Goal: Transaction & Acquisition: Purchase product/service

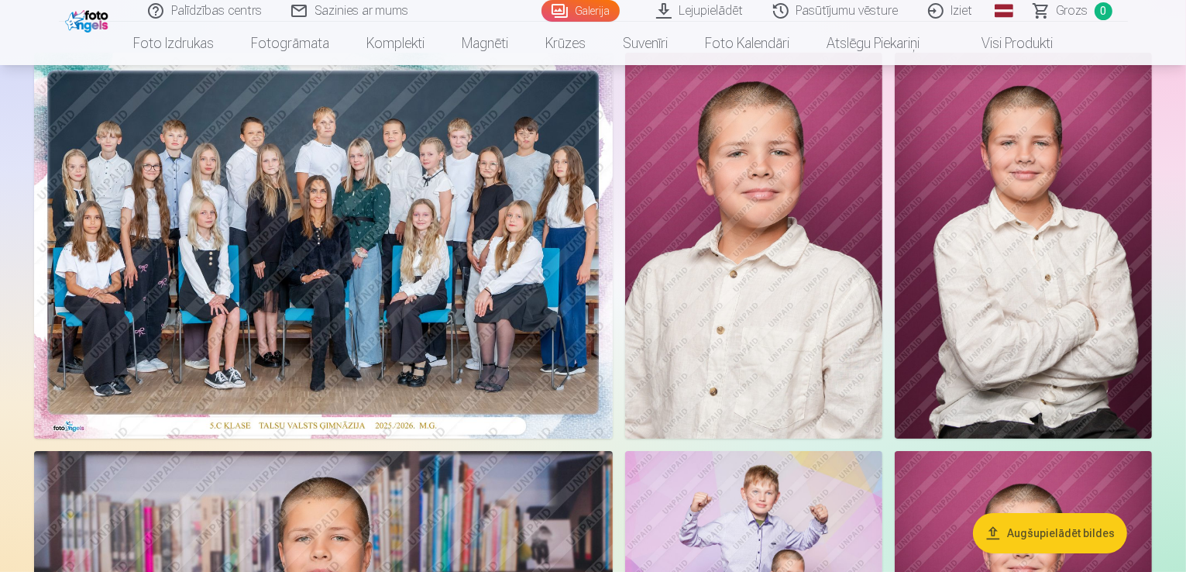
scroll to position [118, 0]
click at [447, 248] on img at bounding box center [323, 246] width 579 height 386
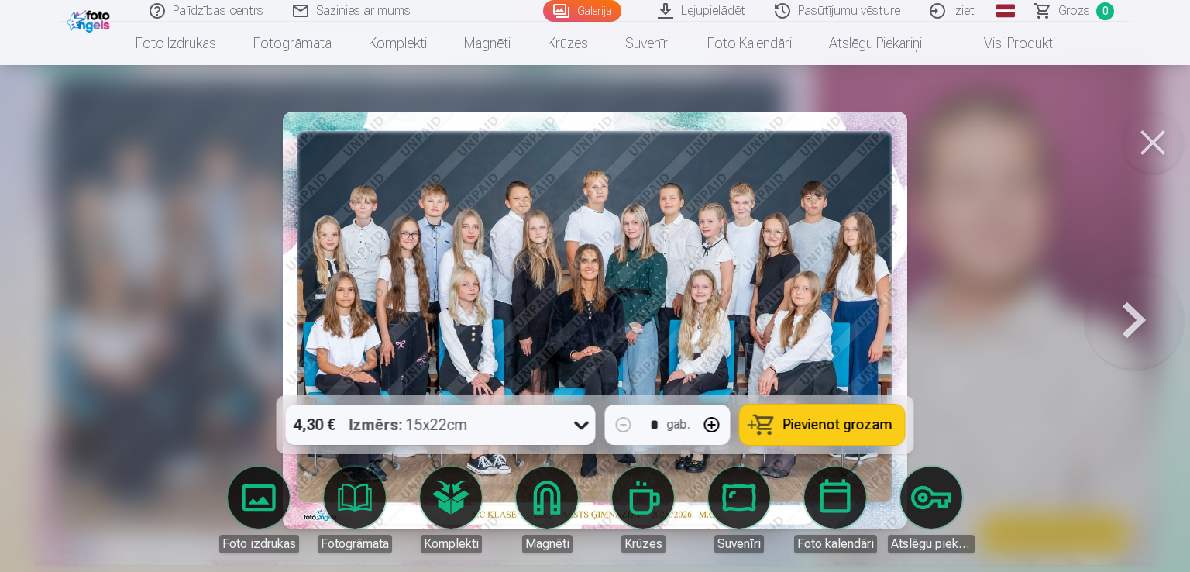
click at [1147, 143] on button at bounding box center [1152, 143] width 62 height 62
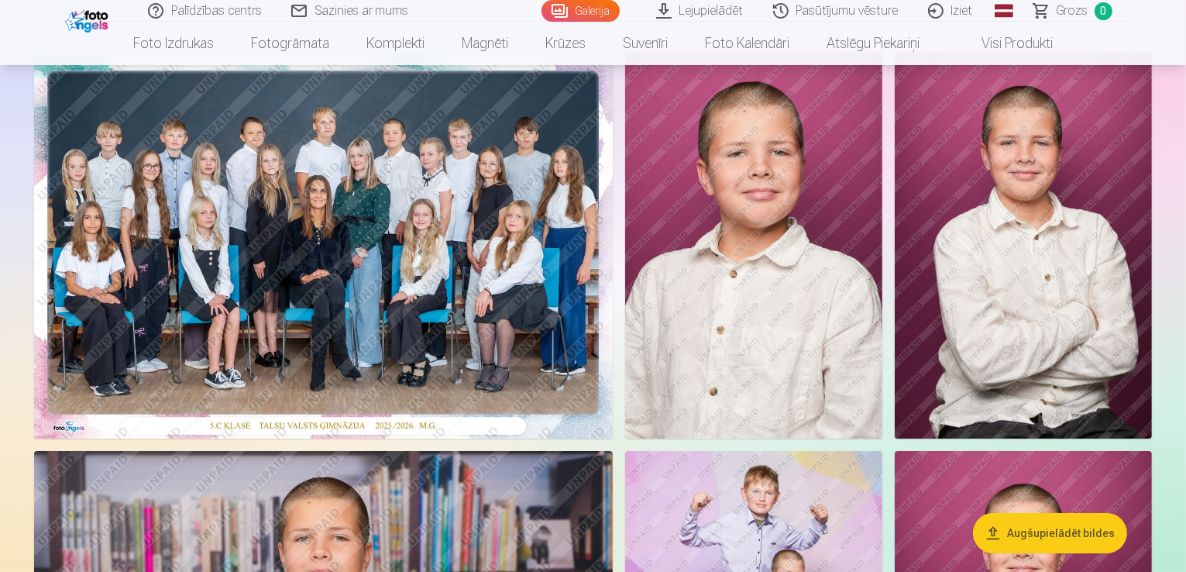
click at [613, 295] on img at bounding box center [323, 246] width 579 height 386
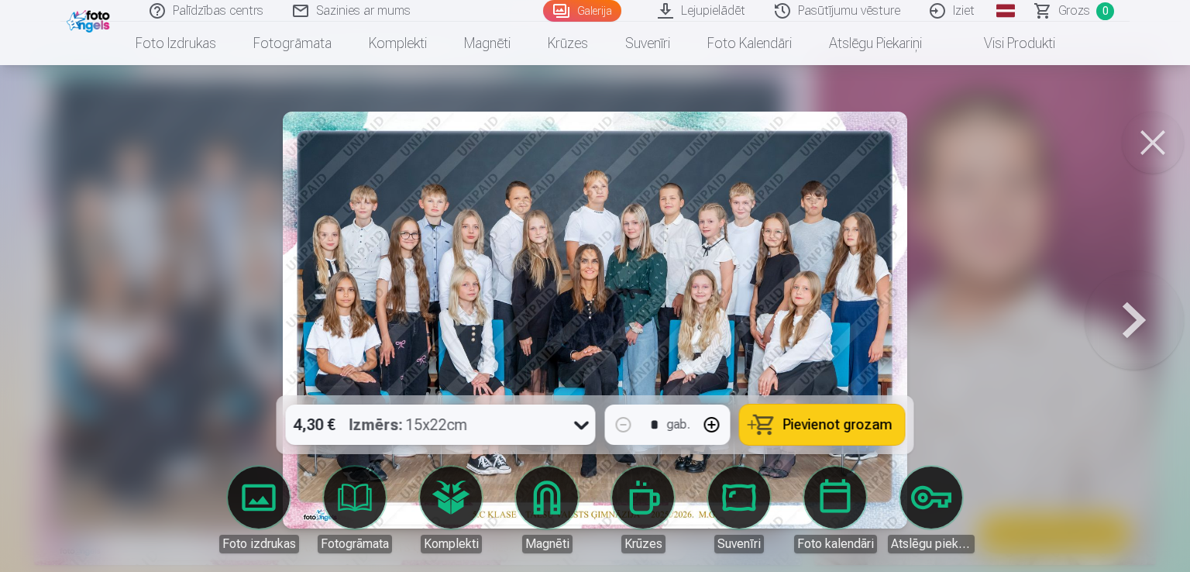
click at [650, 295] on img at bounding box center [595, 320] width 624 height 417
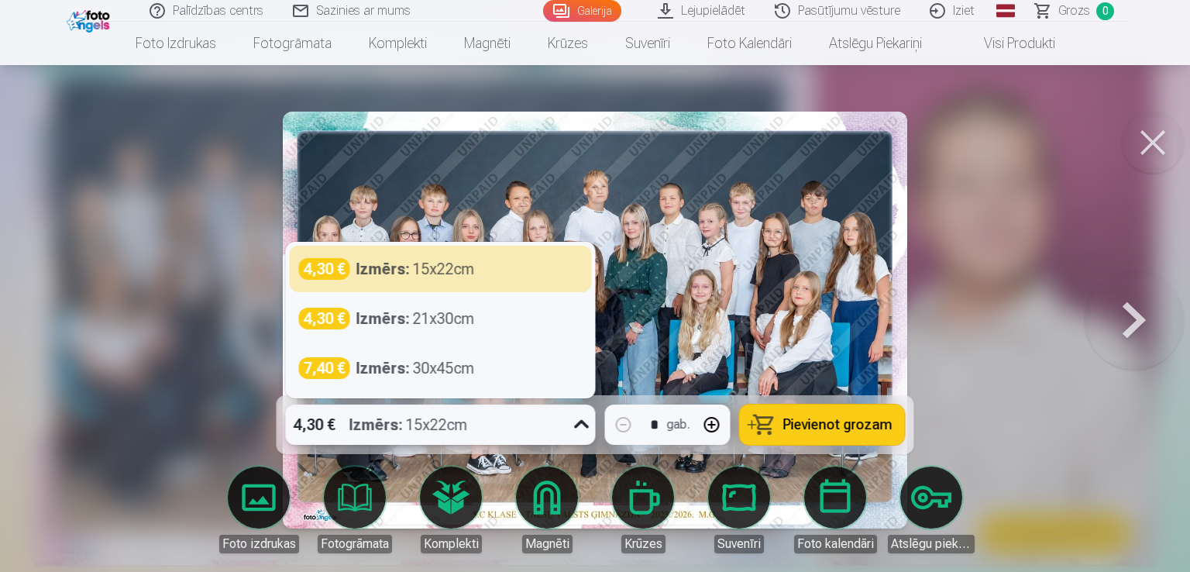
click at [574, 420] on icon at bounding box center [581, 424] width 25 height 25
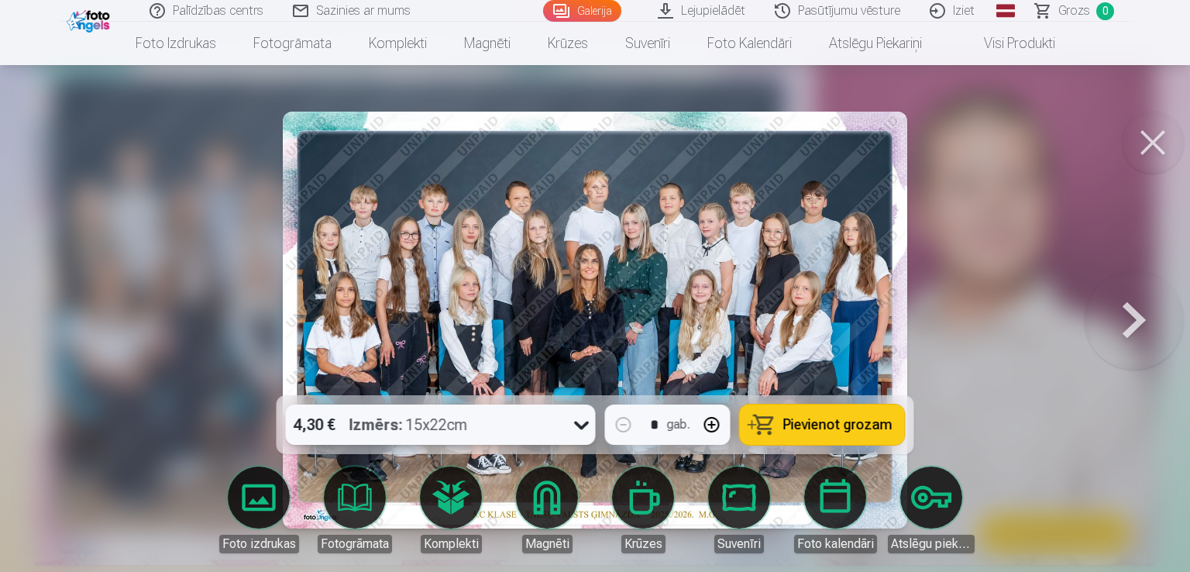
click at [574, 420] on icon at bounding box center [581, 424] width 25 height 25
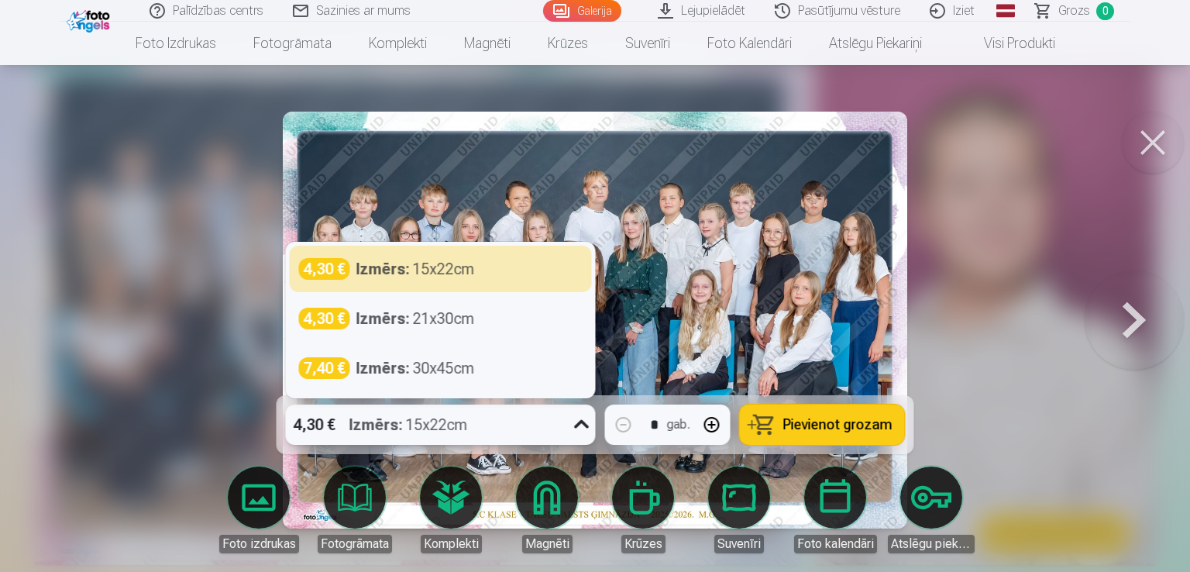
click at [561, 428] on div "4,30 € Izmērs : 15x22cm" at bounding box center [426, 424] width 280 height 40
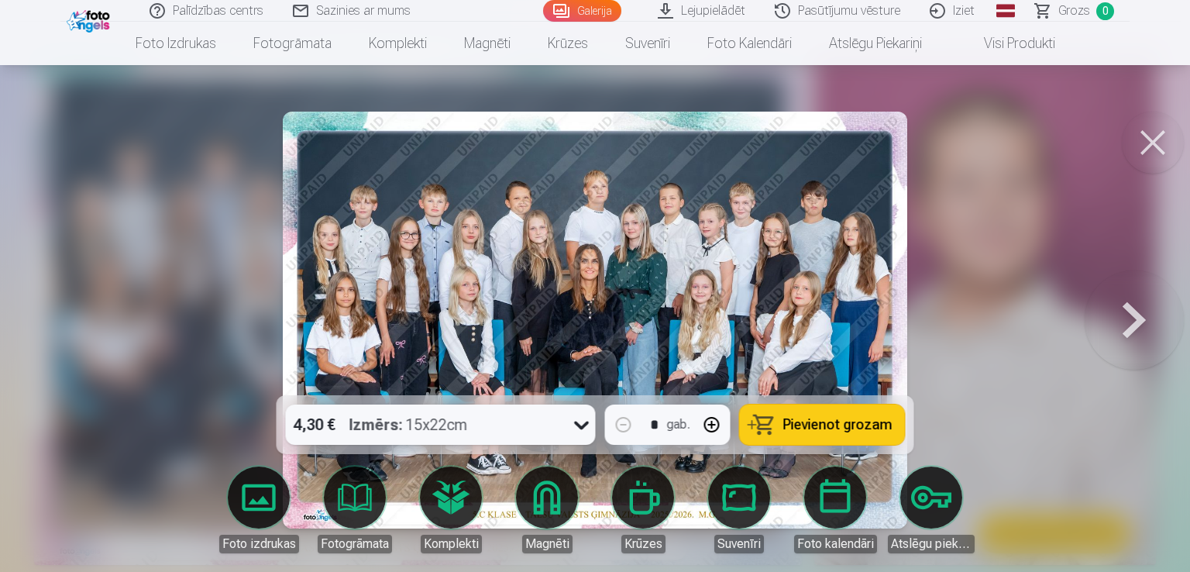
click at [809, 428] on span "Pievienot grozam" at bounding box center [837, 424] width 109 height 14
click at [1136, 313] on button at bounding box center [1133, 319] width 99 height 119
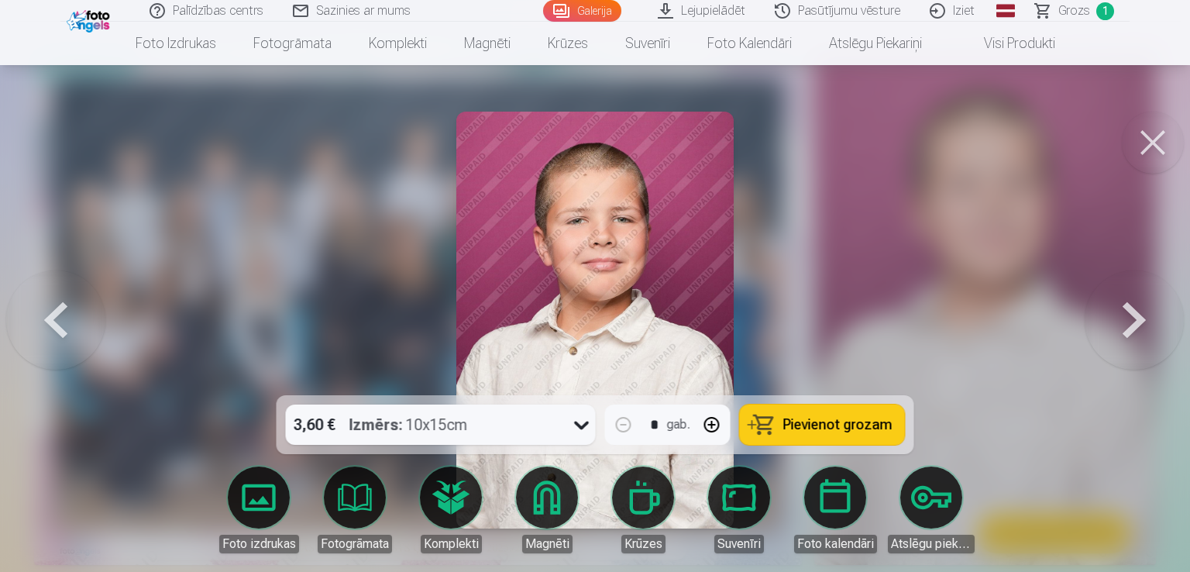
click at [1152, 140] on button at bounding box center [1152, 143] width 62 height 62
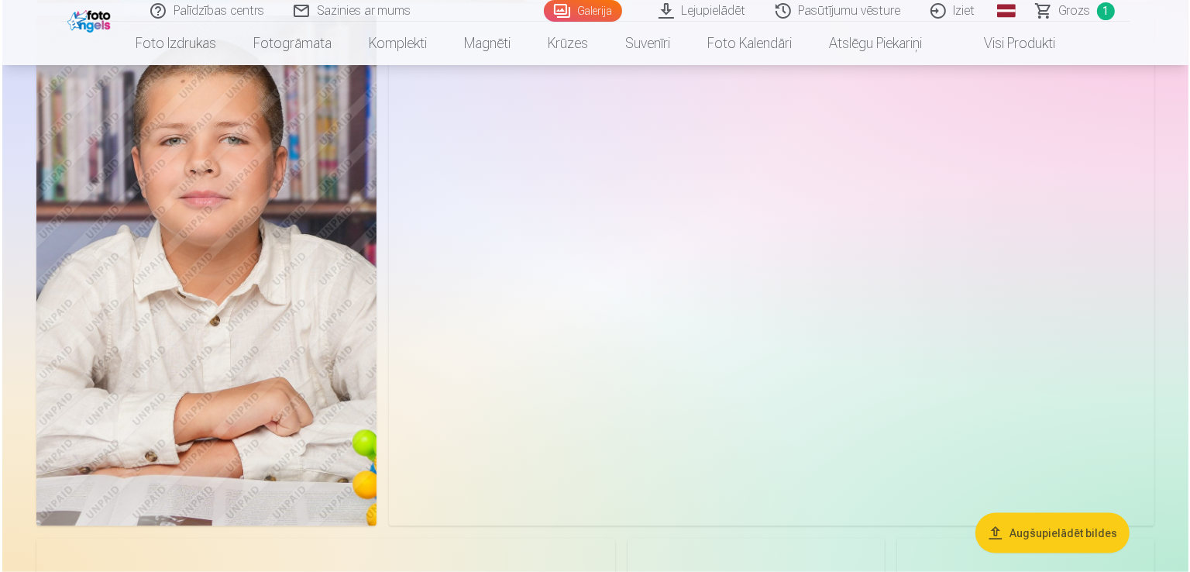
scroll to position [2112, 0]
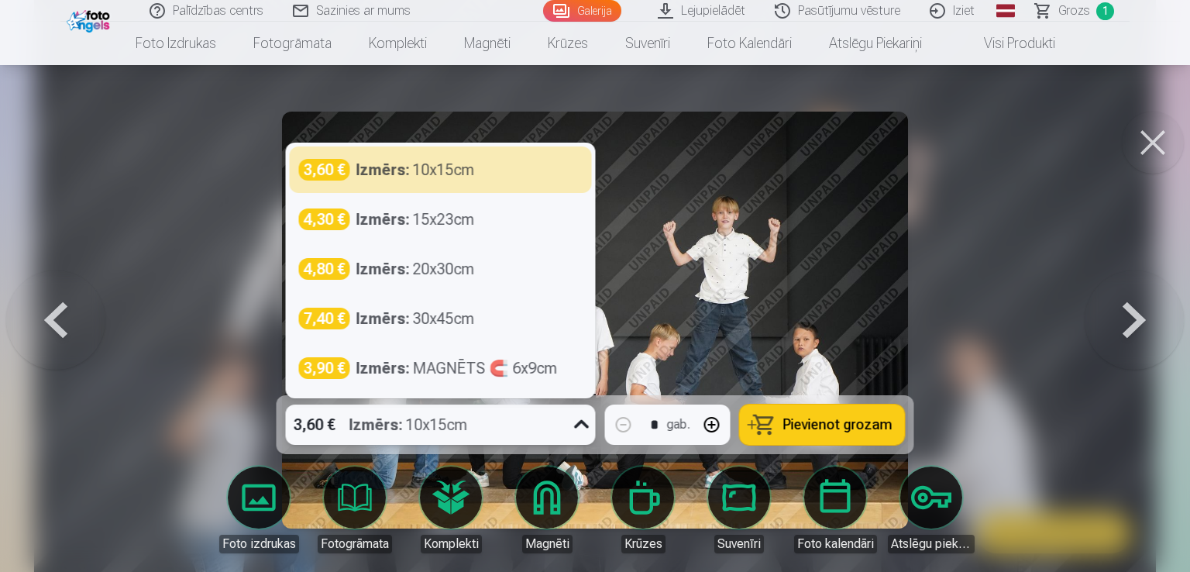
click at [582, 419] on icon at bounding box center [581, 424] width 25 height 25
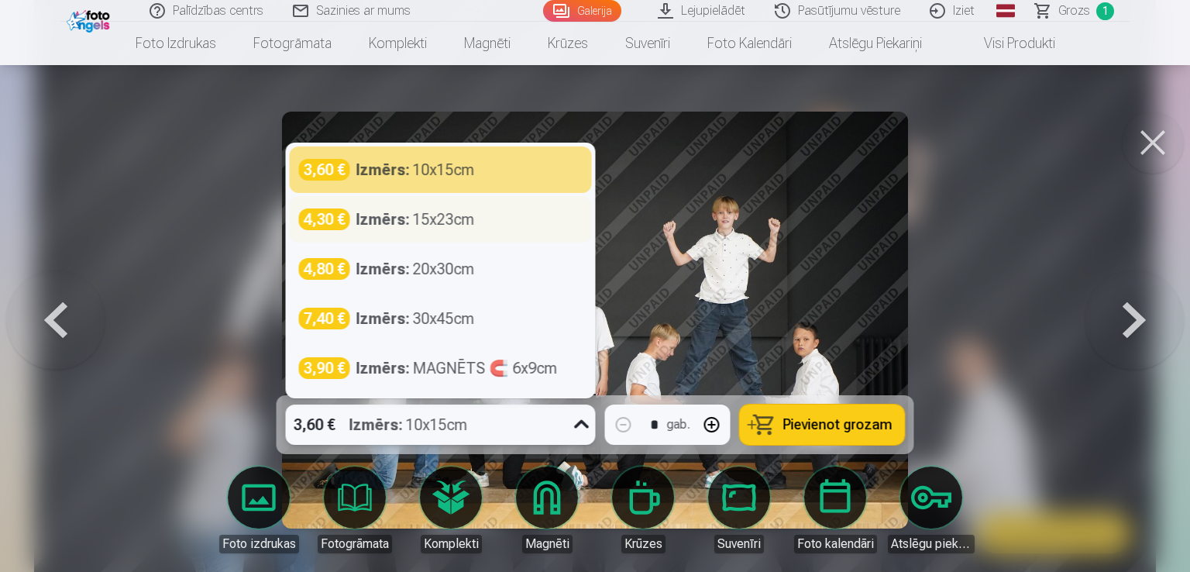
click at [483, 207] on div "4,30 € Izmērs : 15x23cm" at bounding box center [441, 219] width 302 height 46
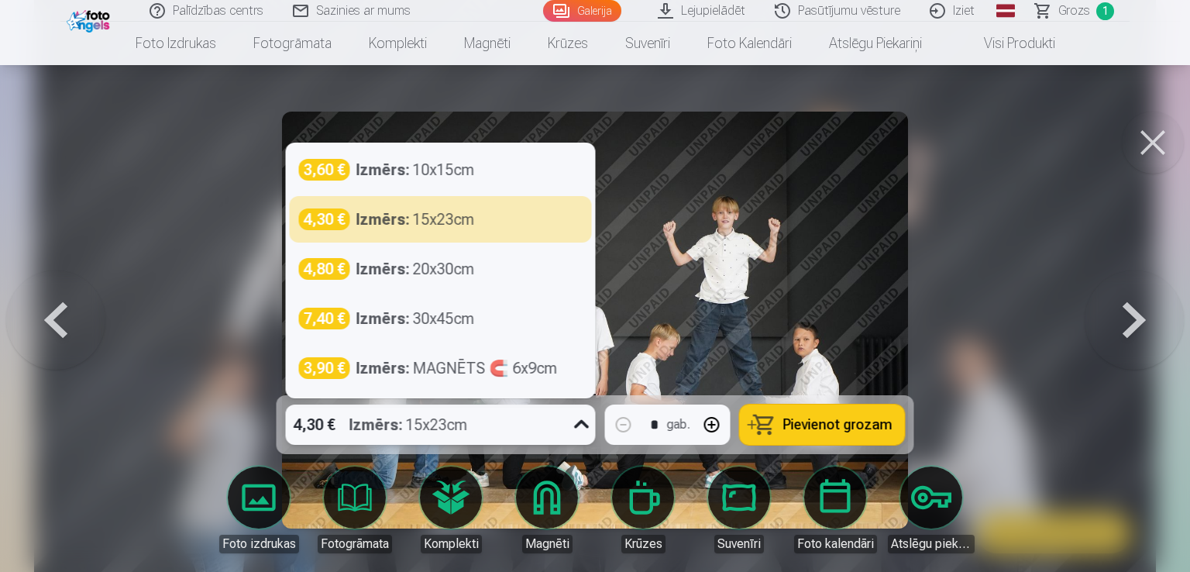
click at [584, 422] on icon at bounding box center [581, 424] width 25 height 25
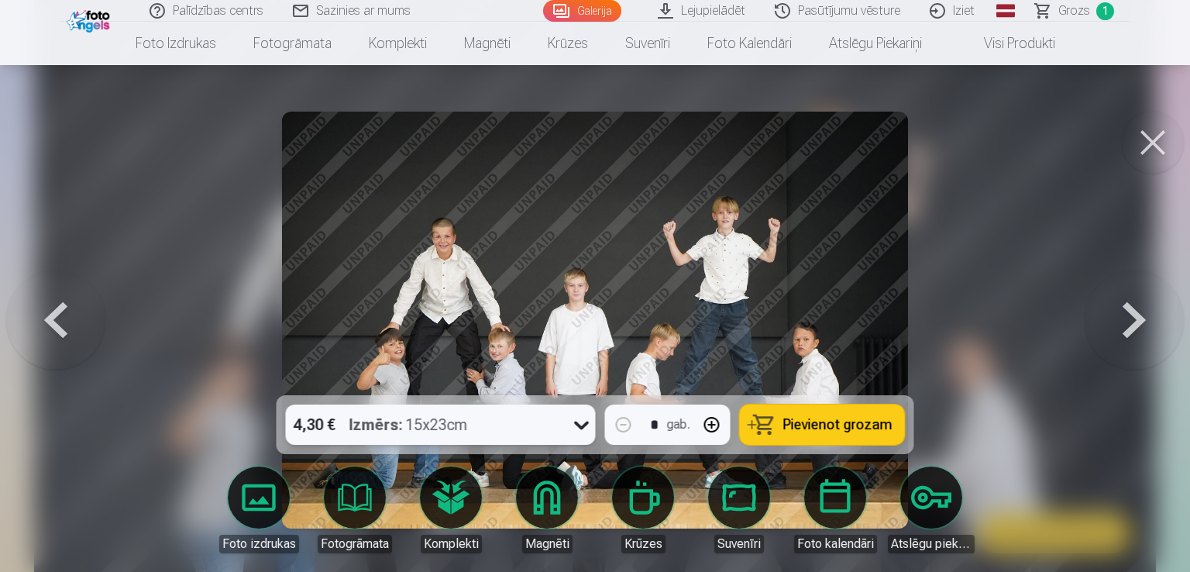
click at [584, 422] on icon at bounding box center [581, 424] width 25 height 25
click at [834, 425] on span "Pievienot grozam" at bounding box center [837, 424] width 109 height 14
click at [1152, 143] on button at bounding box center [1152, 143] width 62 height 62
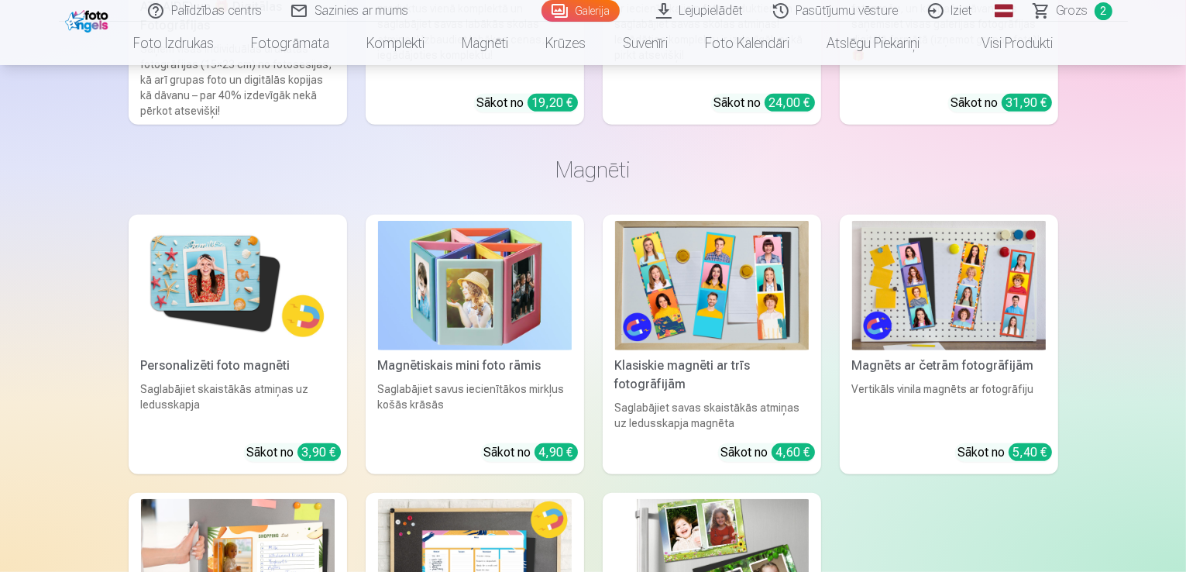
scroll to position [6639, 0]
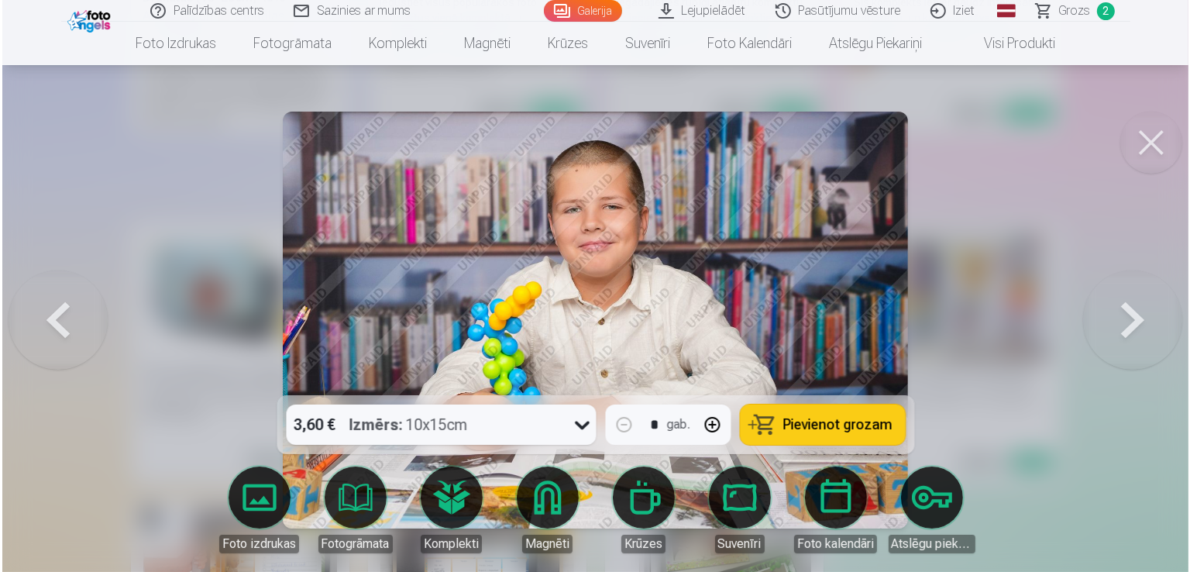
scroll to position [6658, 0]
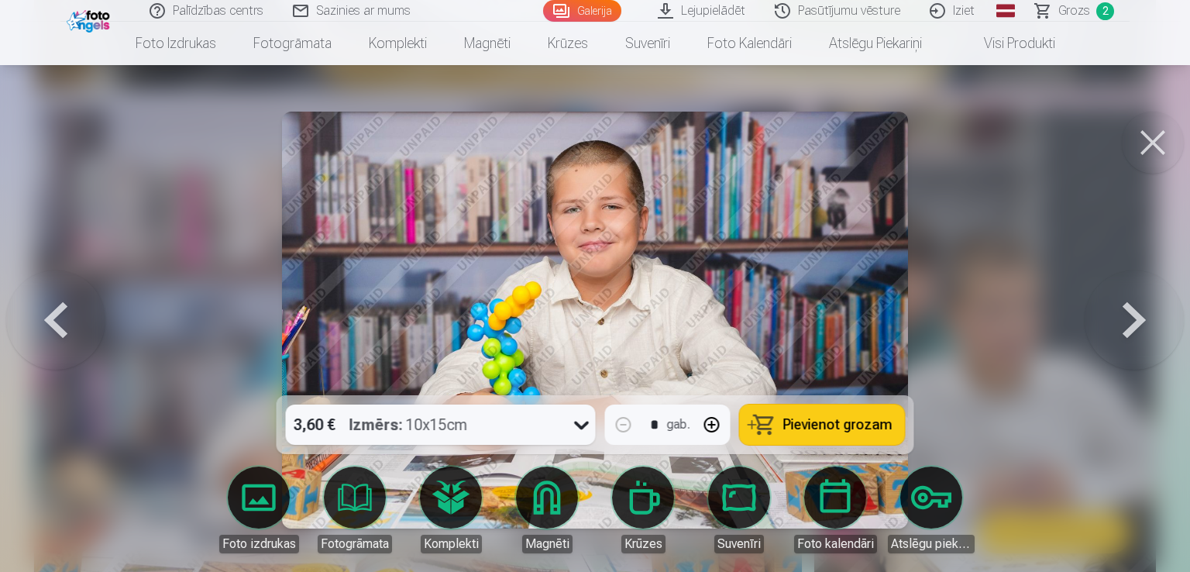
click at [1152, 140] on button at bounding box center [1152, 143] width 62 height 62
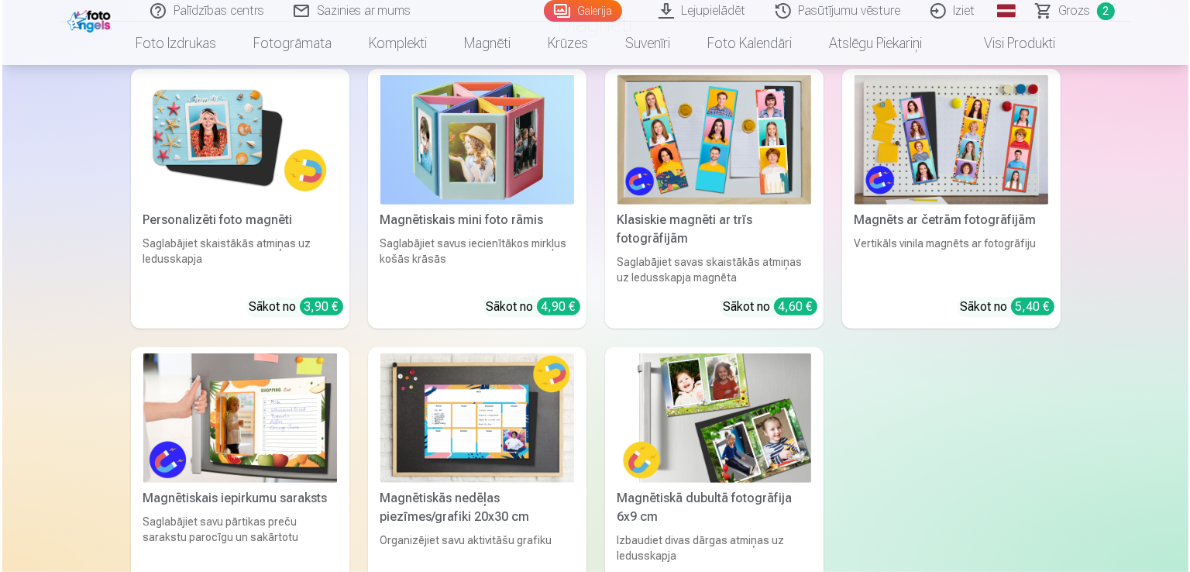
scroll to position [6775, 0]
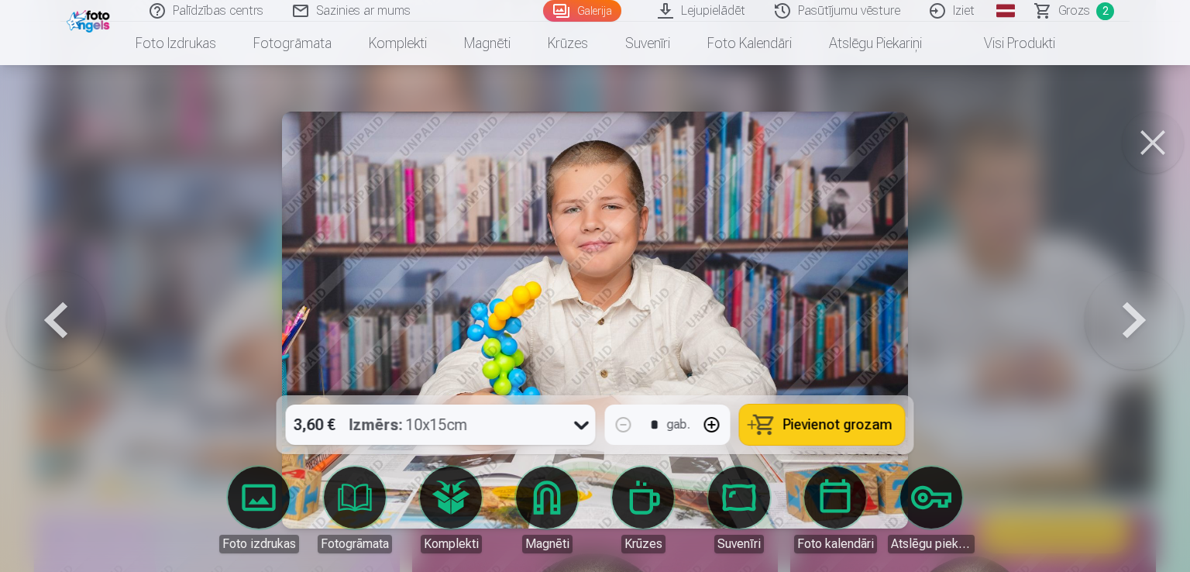
click at [826, 411] on button "Pievienot grozam" at bounding box center [822, 424] width 165 height 40
click at [1072, 7] on span "Grozs" at bounding box center [1074, 11] width 32 height 19
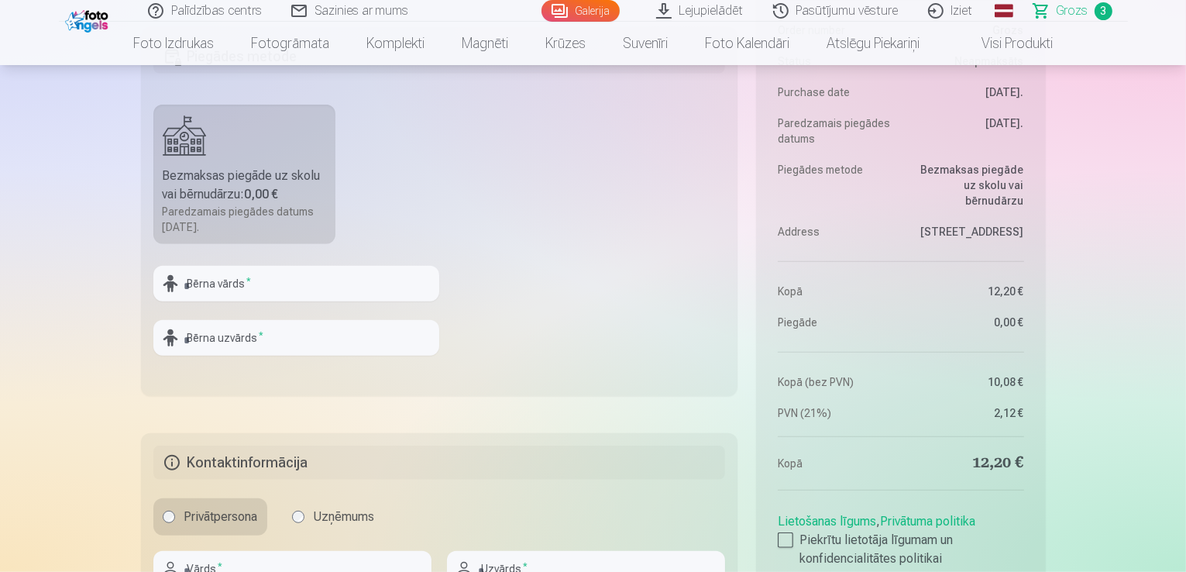
scroll to position [858, 0]
click at [253, 289] on input "text" at bounding box center [296, 281] width 286 height 36
type input "*"
type input "*******"
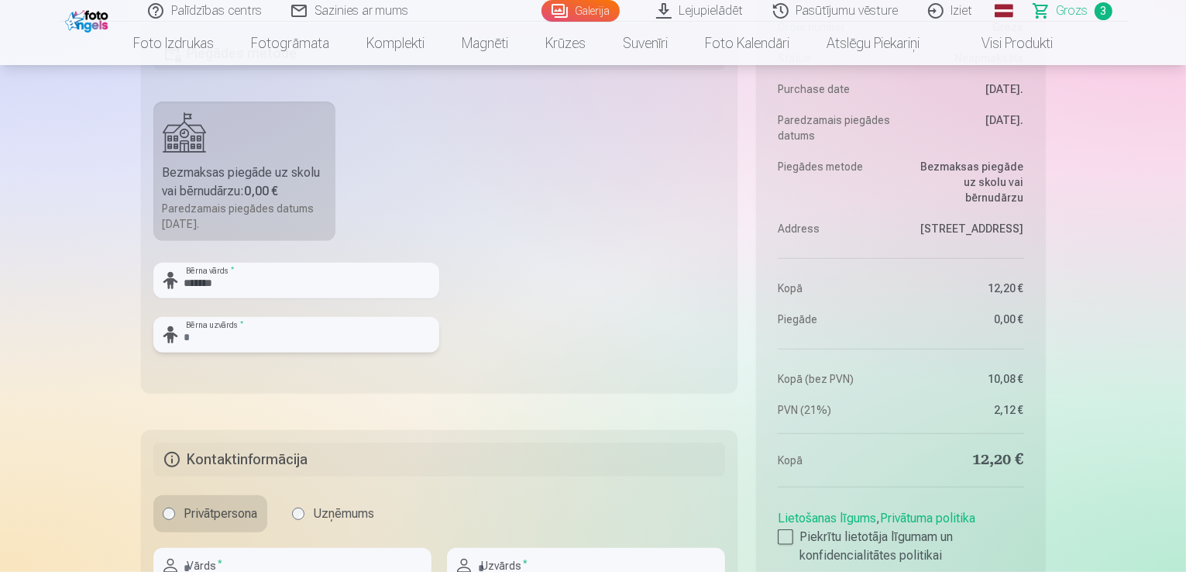
click at [239, 333] on input "text" at bounding box center [296, 335] width 286 height 36
type input "******"
click at [503, 289] on fieldset "Piegādes metode Bezmaksas piegāde uz skolu vai bērnudārzu : 0,00 € Paredzamais …" at bounding box center [439, 208] width 597 height 369
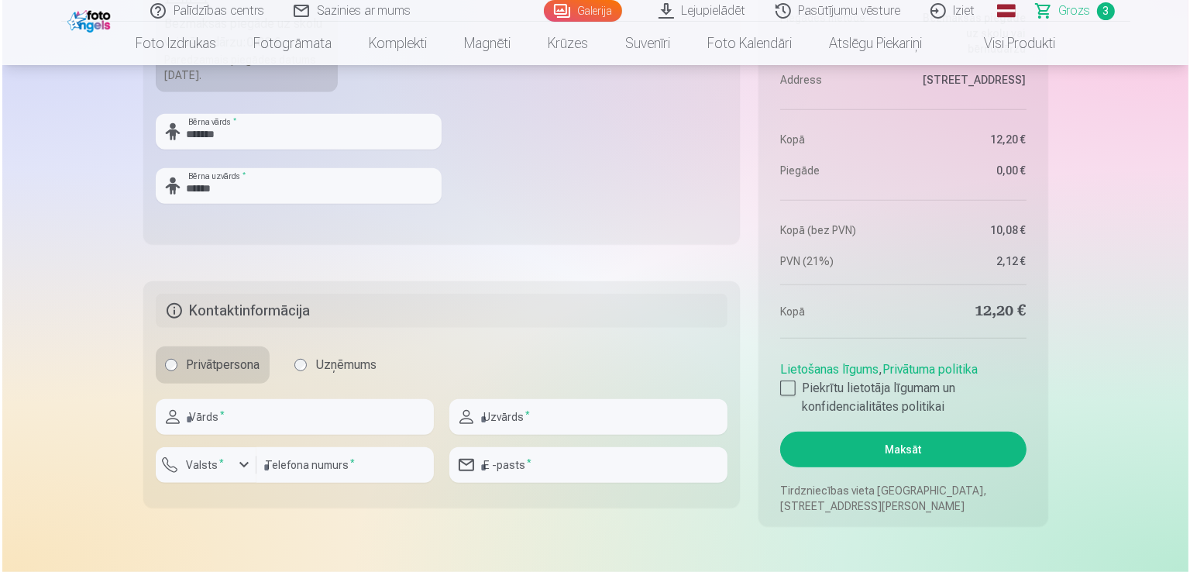
scroll to position [1066, 0]
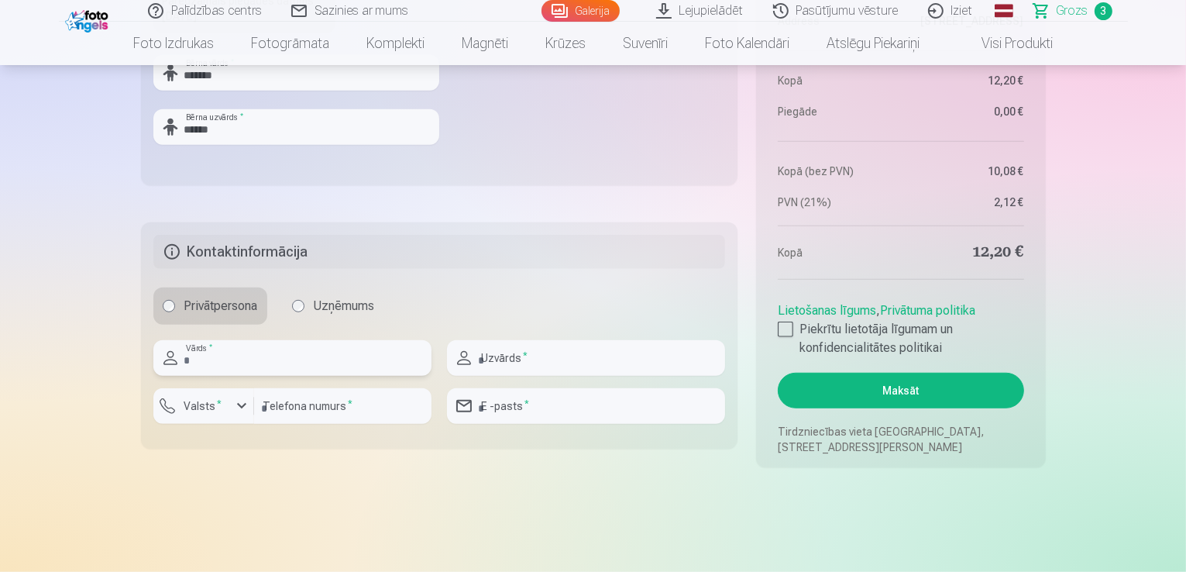
click at [300, 363] on input "text" at bounding box center [292, 358] width 278 height 36
type input "******"
type input "********"
click at [235, 407] on div "button" at bounding box center [241, 406] width 19 height 19
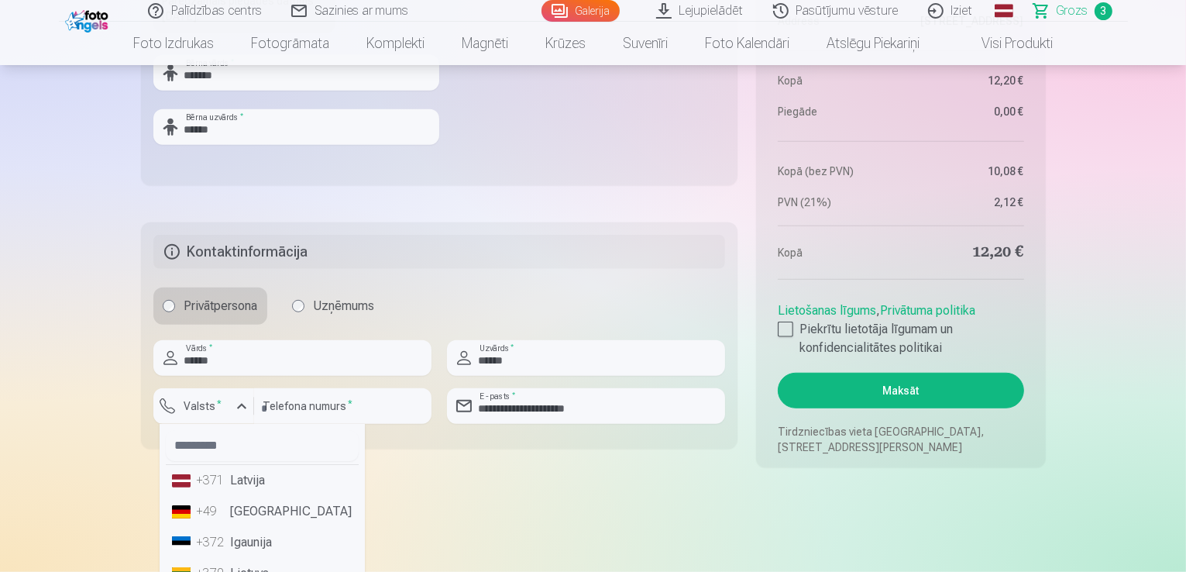
click at [255, 482] on li "+371 Latvija" at bounding box center [262, 480] width 193 height 31
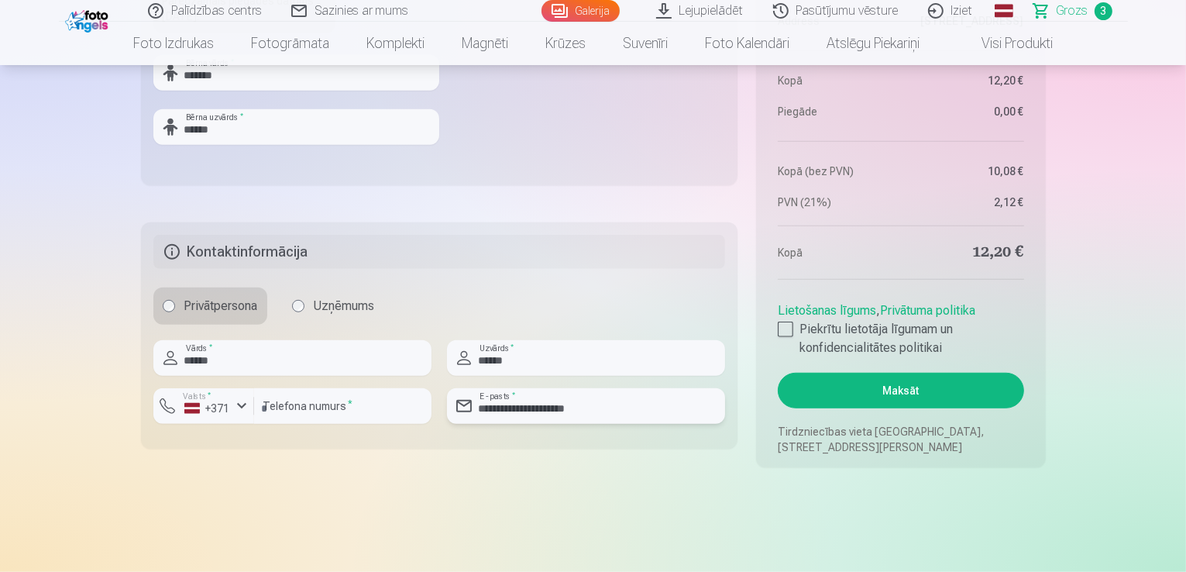
click at [578, 404] on input "**********" at bounding box center [586, 406] width 278 height 36
type input "**********"
click at [789, 331] on div at bounding box center [785, 328] width 15 height 15
click at [847, 390] on button "Maksāt" at bounding box center [901, 391] width 246 height 36
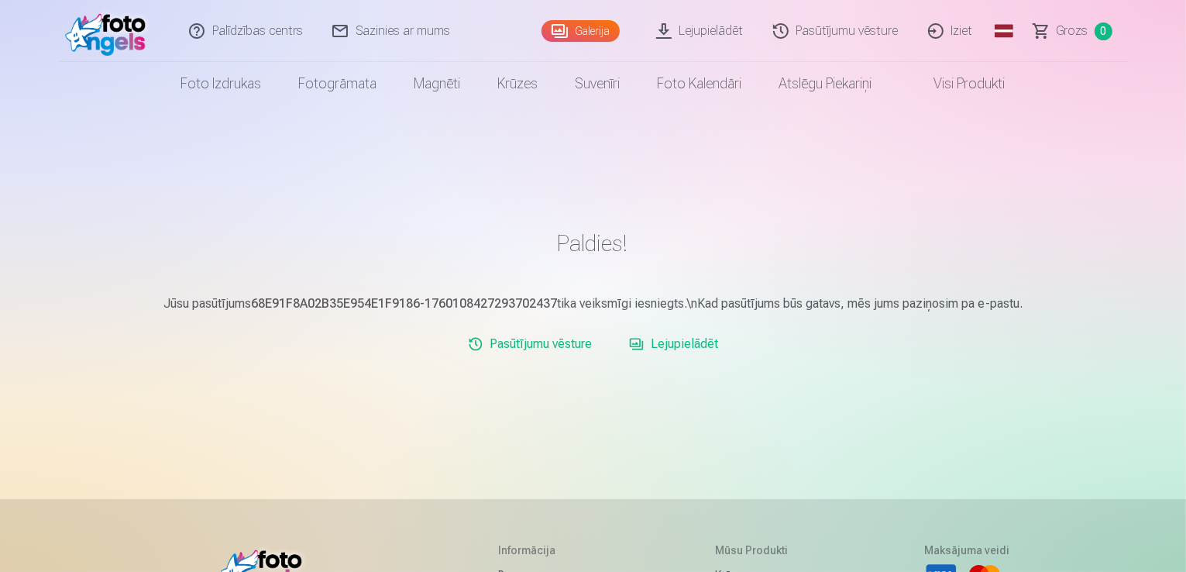
click at [547, 351] on link "Pasūtījumu vēsture" at bounding box center [530, 343] width 136 height 31
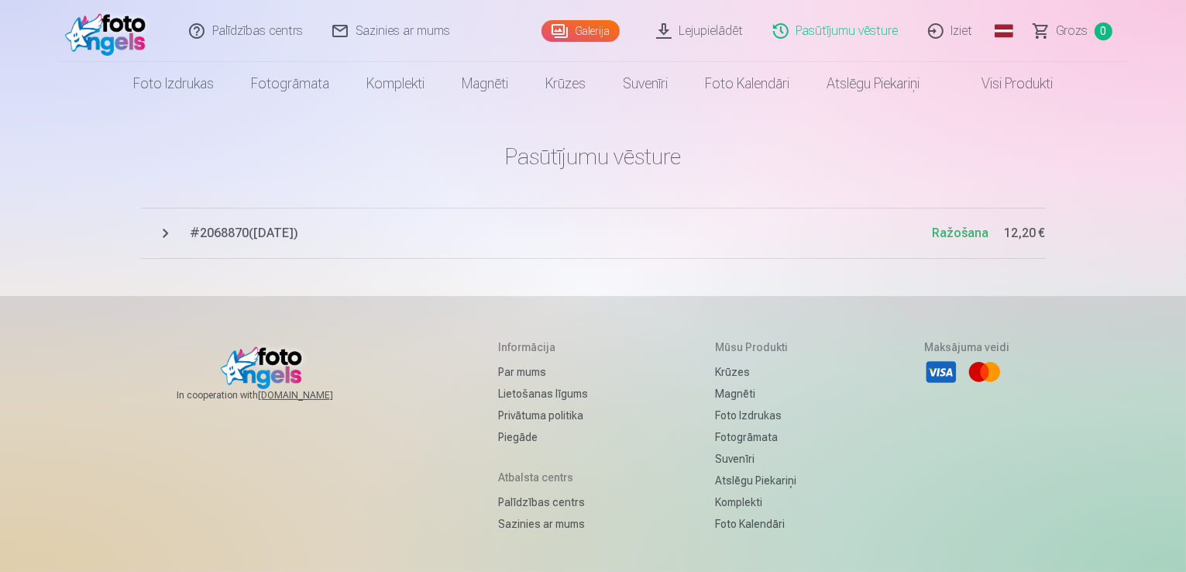
click at [242, 235] on span "# 2068870 ( 10.10.2025 )" at bounding box center [562, 233] width 742 height 19
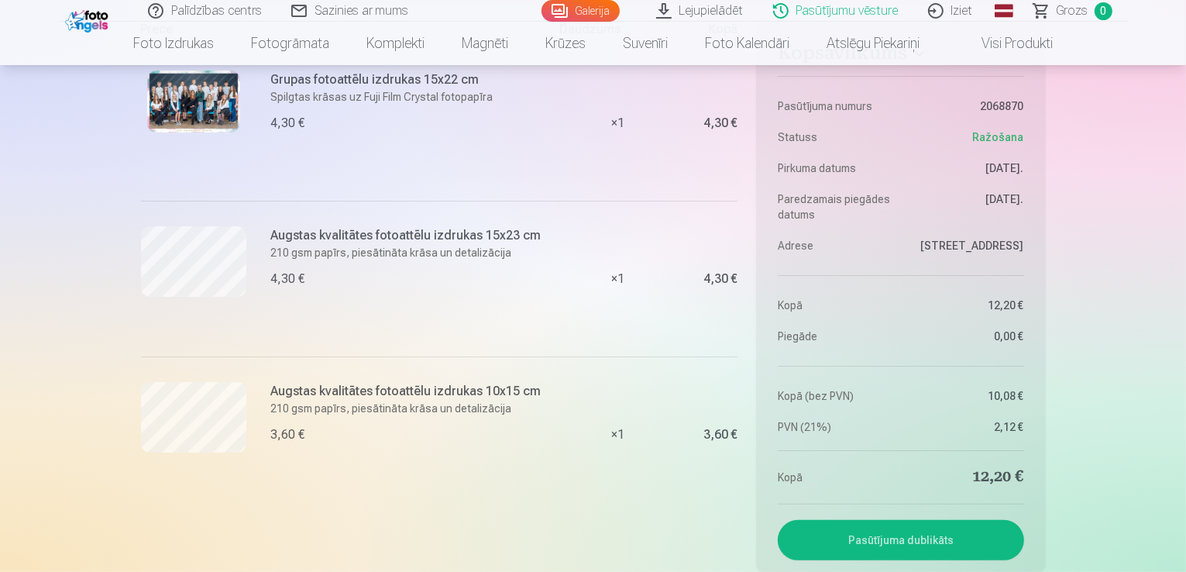
scroll to position [283, 0]
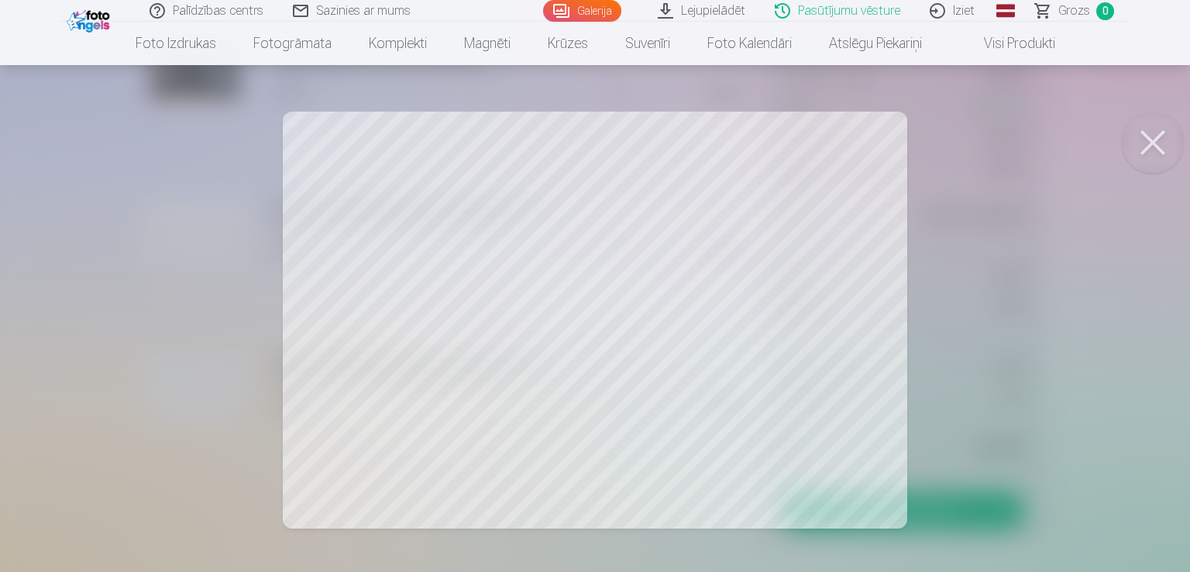
click at [1144, 136] on button at bounding box center [1152, 143] width 62 height 62
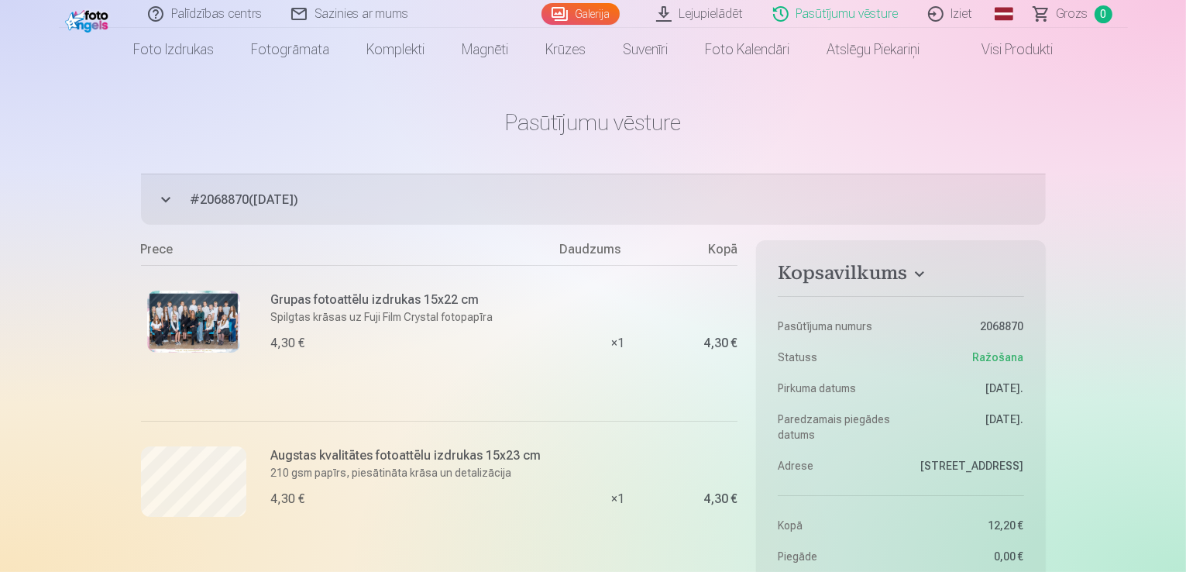
scroll to position [0, 0]
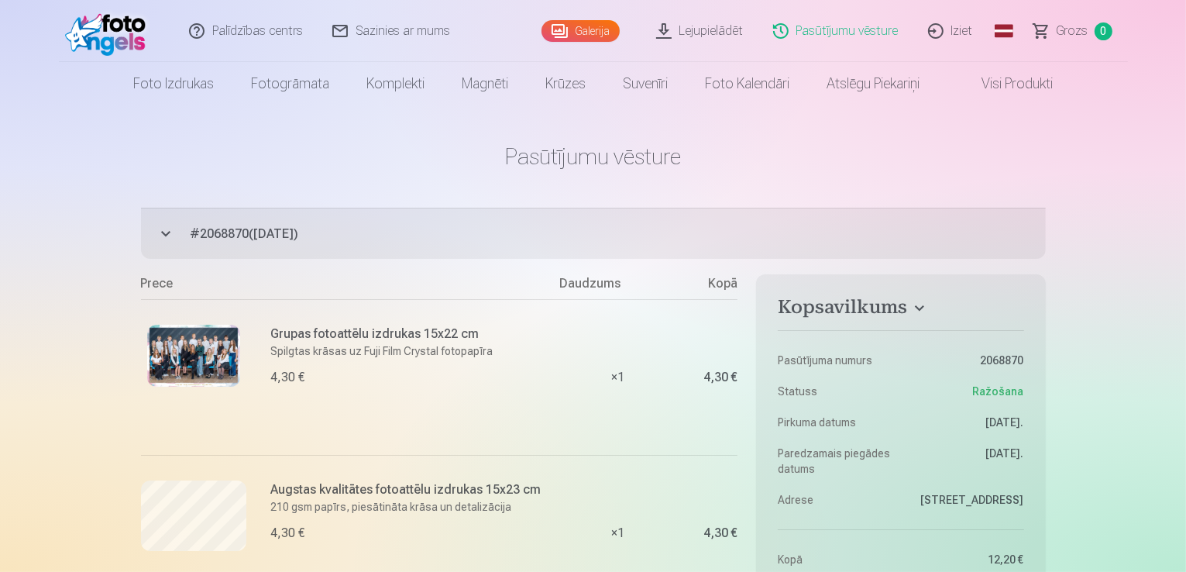
click at [109, 34] on img at bounding box center [109, 31] width 89 height 50
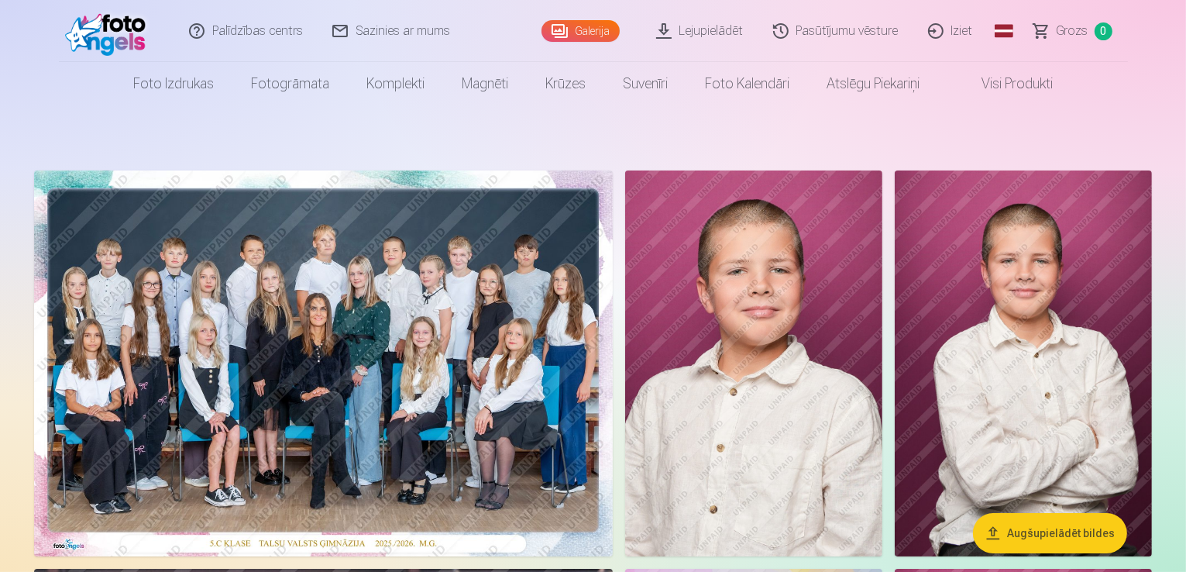
click at [950, 30] on link "Iziet" at bounding box center [951, 31] width 74 height 62
